Goal: Navigation & Orientation: Find specific page/section

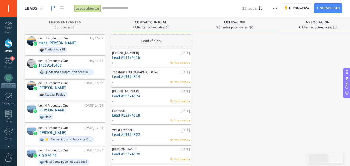
click at [8, 56] on div "Panel Leads 6 Chats WhatsApp Clientes" at bounding box center [8, 109] width 17 height 177
click at [8, 45] on div at bounding box center [9, 43] width 8 height 10
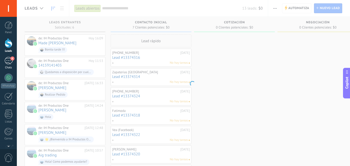
click at [9, 59] on div "6" at bounding box center [8, 61] width 8 height 8
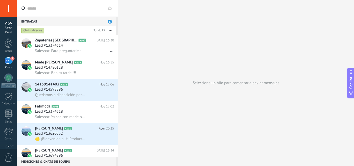
click at [10, 30] on link "Panel" at bounding box center [8, 27] width 17 height 13
